Goal: Check status: Check status

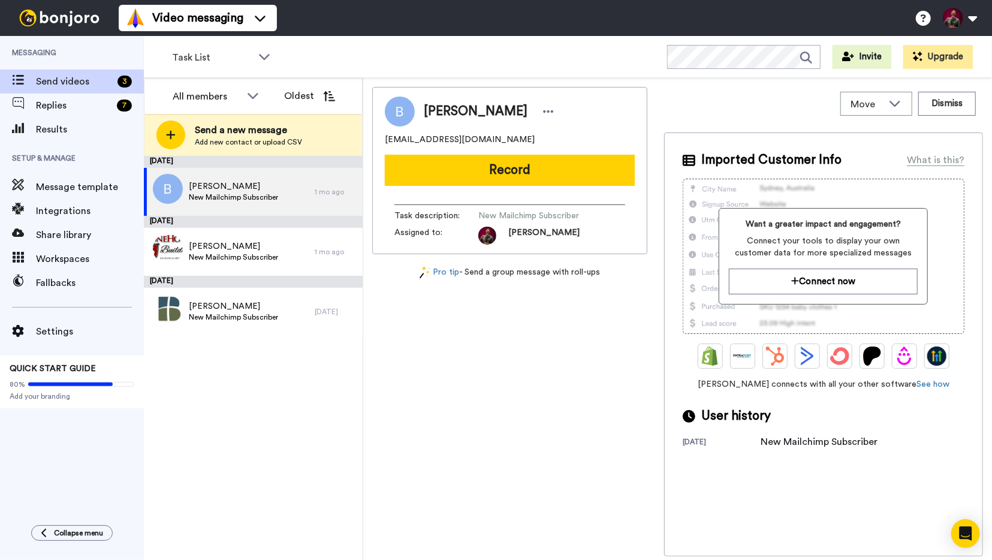
click at [58, 29] on div at bounding box center [59, 18] width 119 height 36
click at [44, 101] on span "Replies" at bounding box center [74, 105] width 76 height 14
